Goal: Transaction & Acquisition: Subscribe to service/newsletter

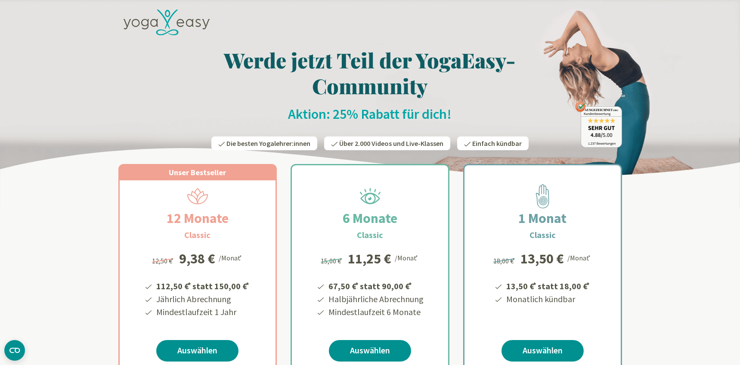
click at [715, 80] on img at bounding box center [370, 104] width 740 height 208
click at [376, 69] on h1 "Werde jetzt Teil der YogaEasy-Community" at bounding box center [370, 73] width 504 height 52
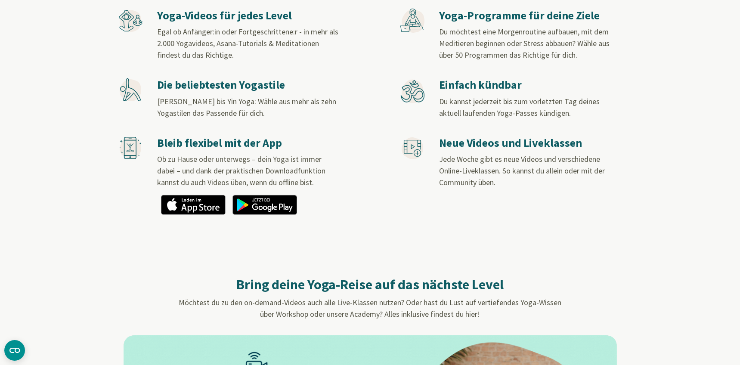
scroll to position [391, 0]
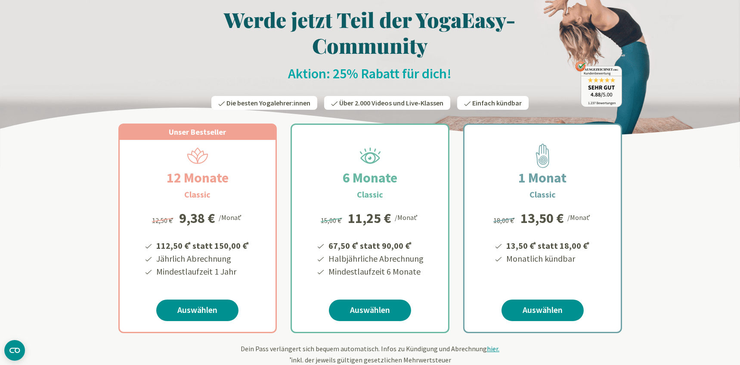
scroll to position [0, 0]
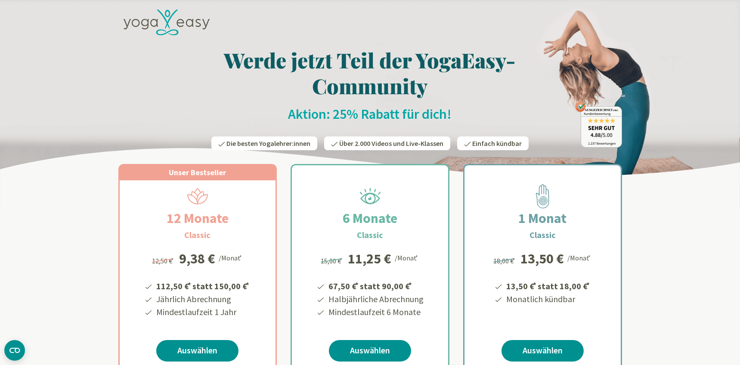
click at [630, 93] on img at bounding box center [370, 104] width 740 height 208
click at [358, 83] on h1 "Werde jetzt Teil der YogaEasy-Community" at bounding box center [370, 73] width 504 height 52
click at [363, 118] on h2 "Aktion: 25% Rabatt für dich!" at bounding box center [370, 114] width 504 height 17
click at [295, 145] on span "Die besten Yogalehrer:innen" at bounding box center [269, 143] width 84 height 9
